Goal: Information Seeking & Learning: Learn about a topic

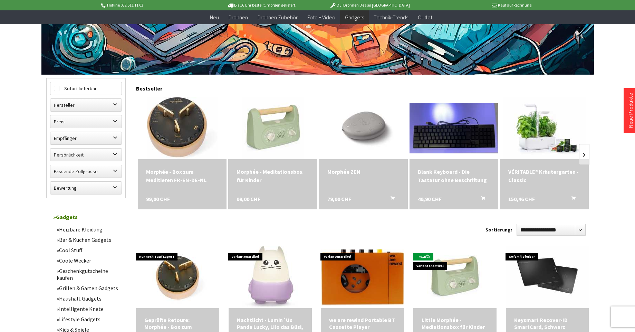
scroll to position [166, 0]
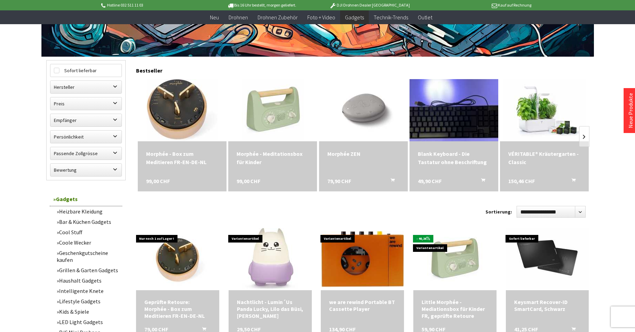
click at [432, 119] on img at bounding box center [454, 110] width 124 height 71
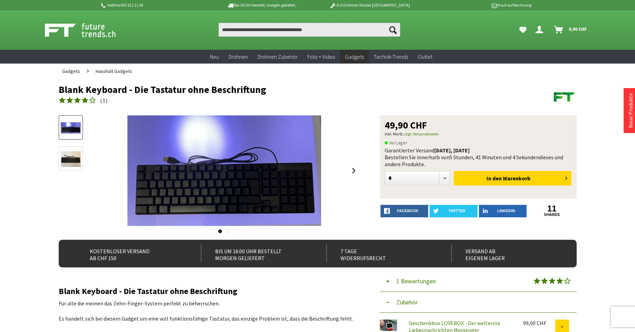
click at [68, 160] on img at bounding box center [71, 158] width 20 height 15
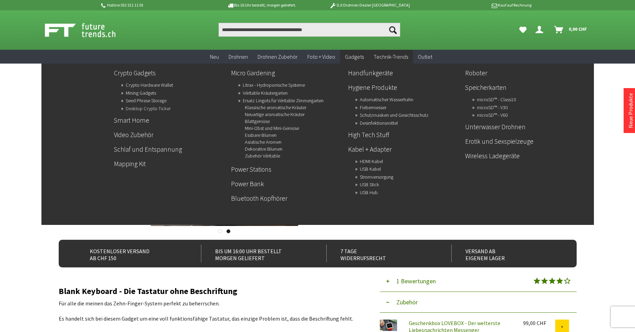
click at [168, 109] on link "Desktop Crypto Ticker" at bounding box center [148, 109] width 45 height 10
